Goal: Task Accomplishment & Management: Complete application form

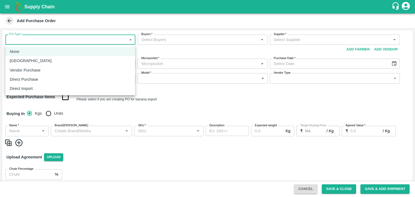
click at [10, 8] on div at bounding box center [207, 98] width 415 height 197
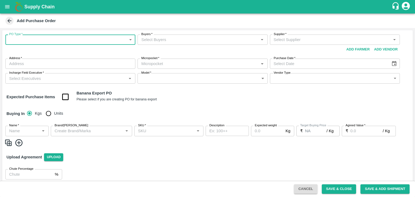
click at [8, 7] on icon "open drawer" at bounding box center [7, 7] width 6 height 6
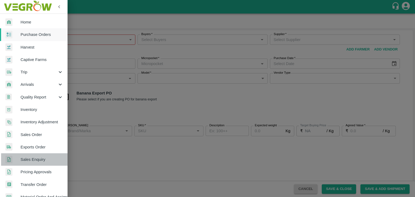
click at [39, 158] on span "Sales Enquiry" at bounding box center [42, 160] width 43 height 6
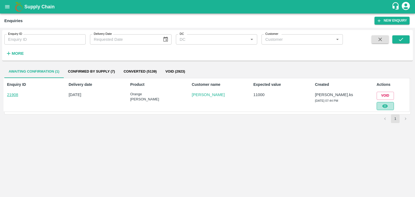
click at [387, 103] on icon "button" at bounding box center [385, 106] width 6 height 6
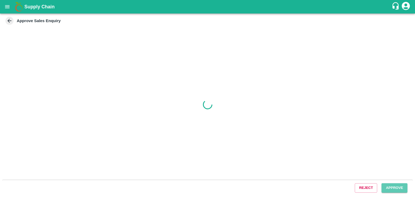
click at [401, 186] on button "Approve" at bounding box center [394, 187] width 26 height 9
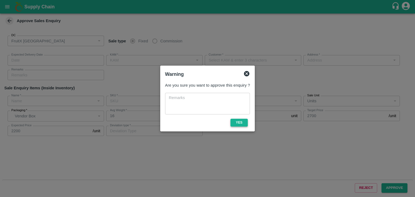
type input "147"
click at [240, 122] on button "Yes" at bounding box center [238, 123] width 17 height 8
type input "[DATE] 07:45 PM"
type input "[PERSON_NAME].ks"
type input "[PERSON_NAME]"
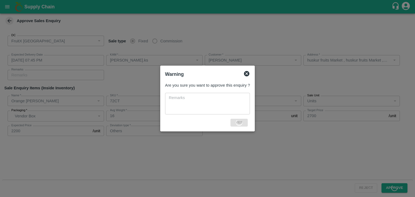
type input "huskur fruits Market , huskur fruits Market , [GEOGRAPHIC_DATA], [GEOGRAPHIC_DA…"
type input "Orange [PERSON_NAME]"
type input "72CT"
type input "LP FTI"
type input "Others"
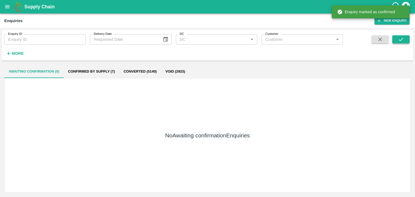
click at [394, 40] on button "submit" at bounding box center [400, 39] width 17 height 8
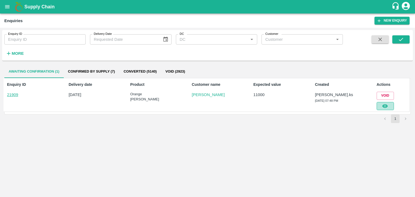
click at [386, 103] on icon "button" at bounding box center [385, 106] width 6 height 6
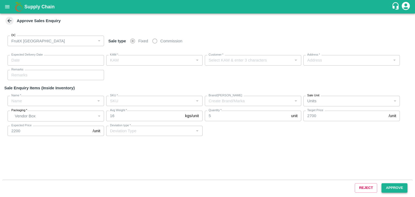
type input "147"
type input "[DATE] 07:50 PM"
type input "[PERSON_NAME].ks"
type input "[PERSON_NAME]"
type input "huskur fruits Market , huskur fruits Market , [GEOGRAPHIC_DATA], [GEOGRAPHIC_DA…"
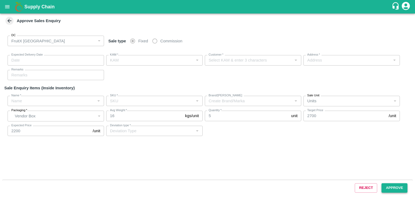
type input "Orange [PERSON_NAME]"
type input "72CT"
type input "LP FTI"
type input "Others"
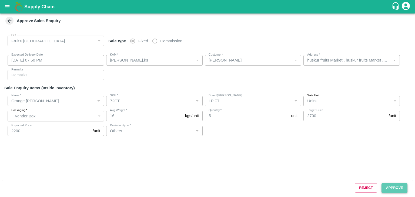
click at [403, 189] on button "Approve" at bounding box center [394, 187] width 26 height 9
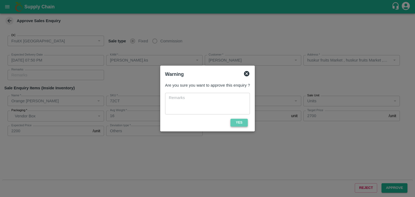
click at [241, 119] on button "Yes" at bounding box center [238, 123] width 17 height 8
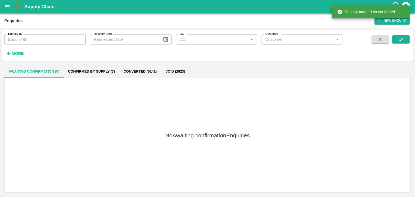
click at [397, 44] on span at bounding box center [400, 46] width 17 height 22
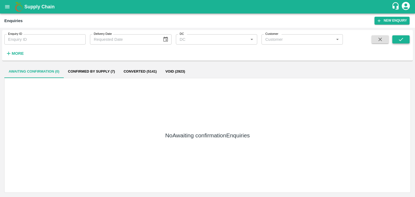
click at [399, 40] on icon "submit" at bounding box center [401, 39] width 4 height 3
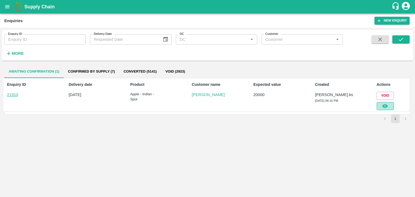
click at [384, 107] on icon "button" at bounding box center [384, 106] width 5 height 4
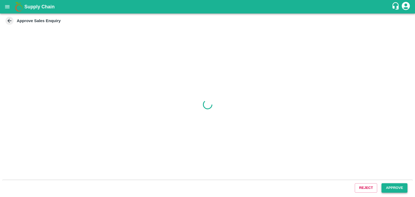
click at [394, 190] on button "Approve" at bounding box center [394, 187] width 26 height 9
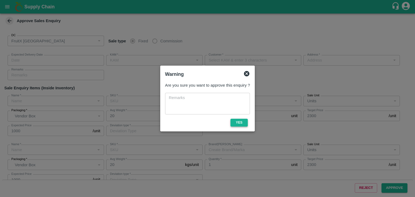
click at [241, 119] on button "Yes" at bounding box center [238, 123] width 17 height 8
type input "[DATE] 08:20 PM"
type input "[PERSON_NAME].ks"
type input "[PERSON_NAME]"
type input "huskur fruits Market , huskur fruits Market , [GEOGRAPHIC_DATA], [GEOGRAPHIC_DA…"
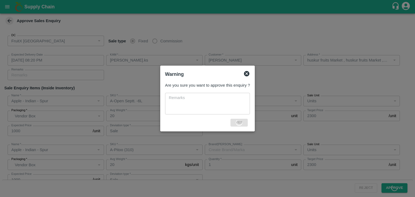
type input "Apple - Indian - Spur"
type input "A-Open Septt. -6L"
type input "Sale"
type input "Apple - Indian - Spur"
type input "A-Pitoo (310)"
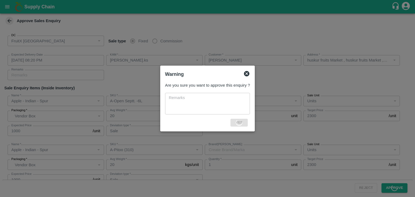
type input "Sale"
type input "Apple - Indian - Spur"
type input "A-Open Septt. -6L"
type input "Sale"
type input "Apple - Indian - Spur"
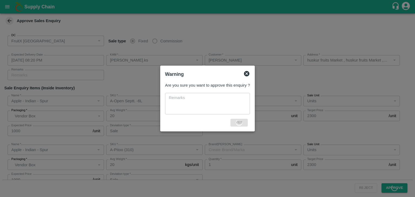
type input "A-Open Septt. -6L"
type input "Sale"
